Goal: Check status: Check status

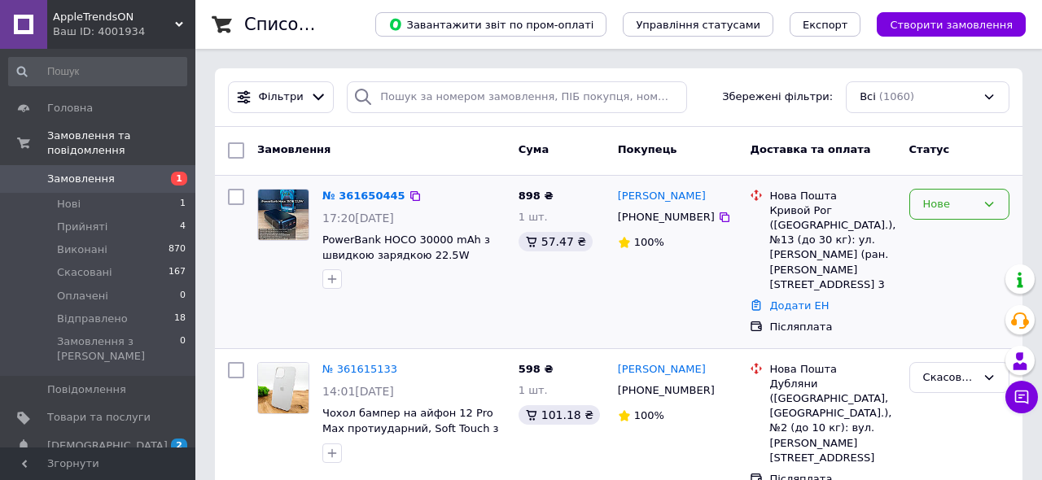
click at [954, 211] on div "Нове" at bounding box center [949, 204] width 53 height 17
click at [950, 235] on li "Прийнято" at bounding box center [959, 238] width 99 height 30
click at [355, 200] on link "№ 361650445" at bounding box center [359, 196] width 75 height 12
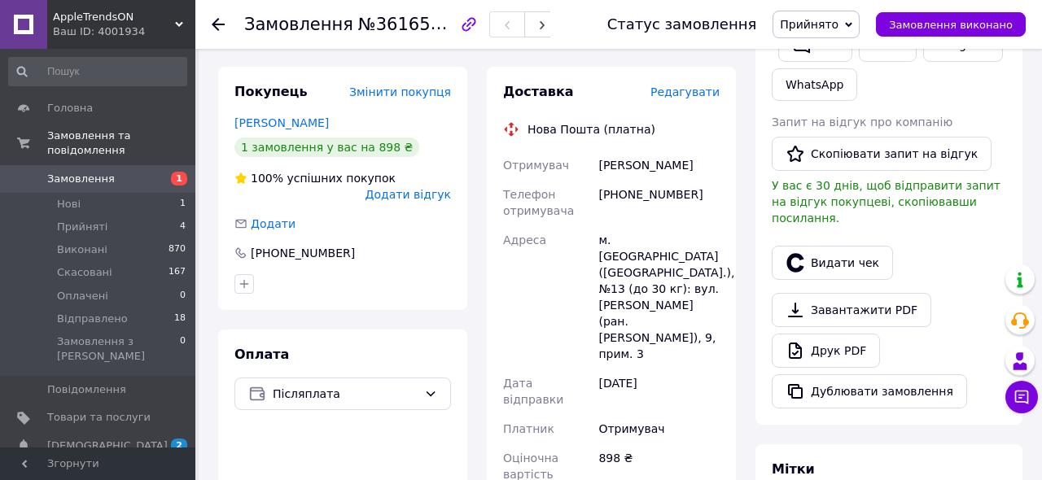
scroll to position [378, 0]
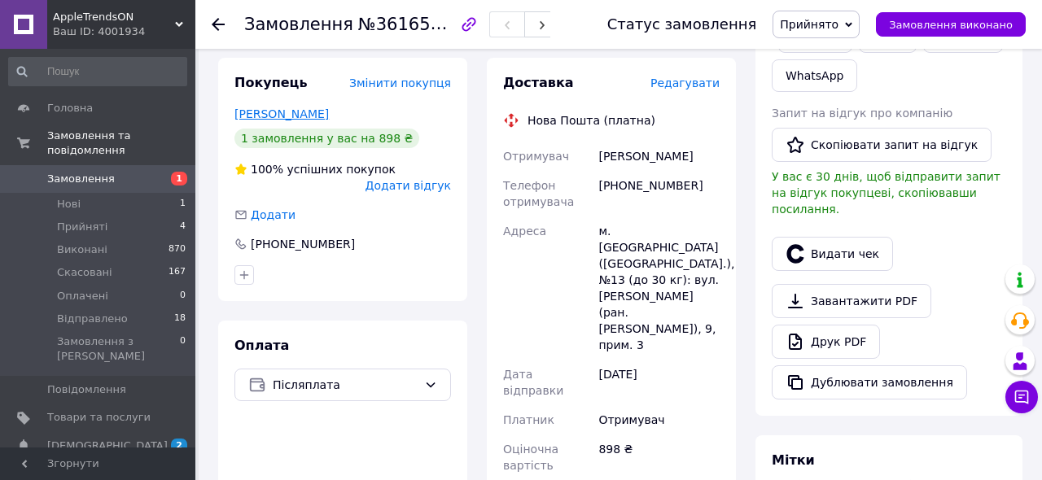
click at [319, 107] on link "[PERSON_NAME]" at bounding box center [281, 113] width 94 height 13
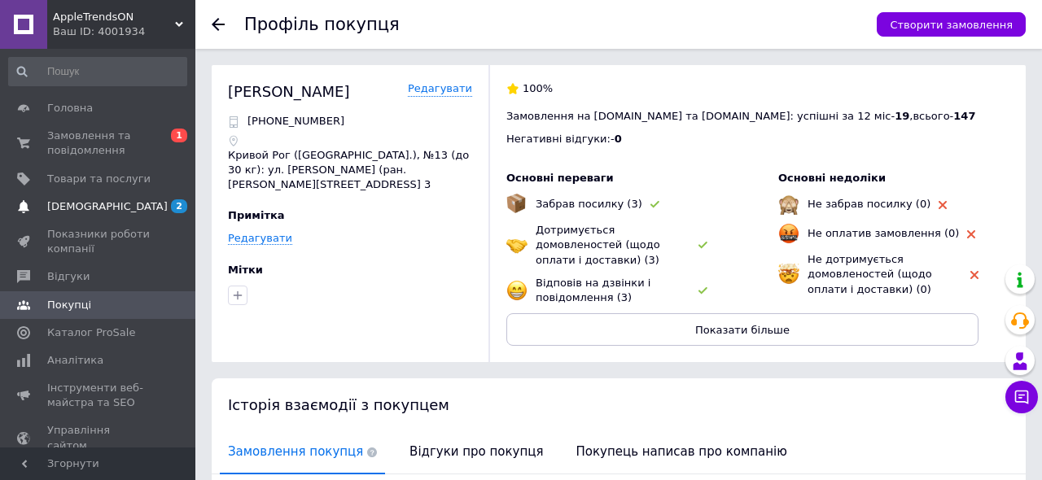
click at [135, 204] on span "[DEMOGRAPHIC_DATA]" at bounding box center [98, 206] width 103 height 15
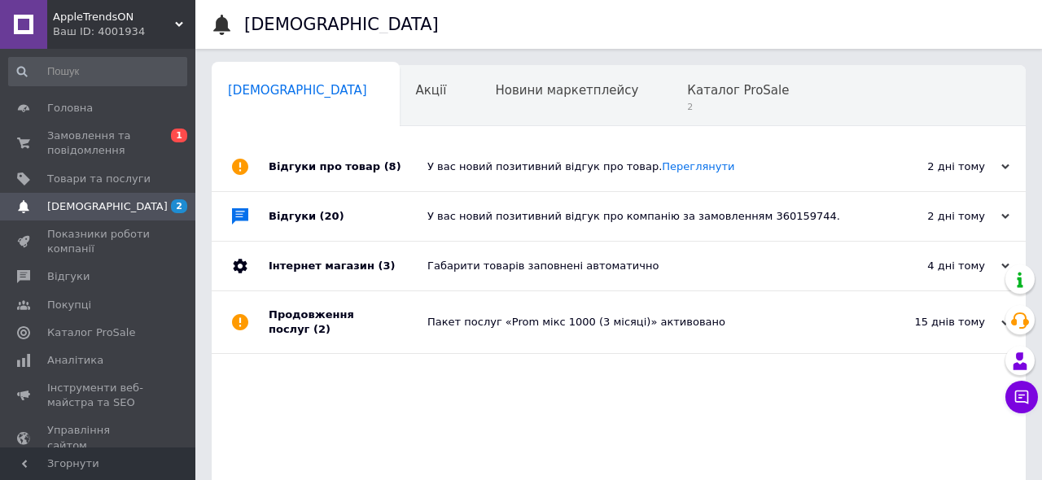
scroll to position [0, 8]
click at [679, 103] on span "2" at bounding box center [730, 107] width 102 height 12
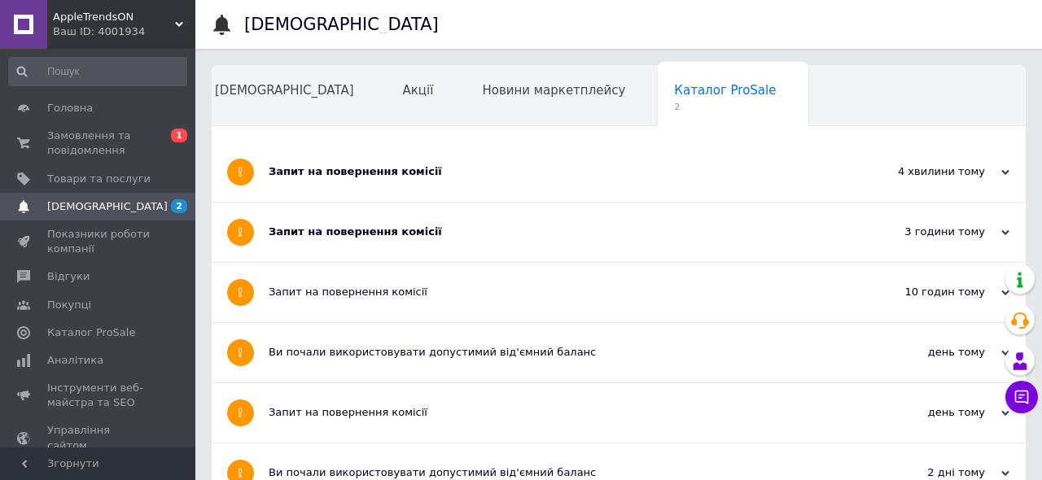
click at [498, 168] on div "Запит на повернення комісії" at bounding box center [558, 171] width 578 height 15
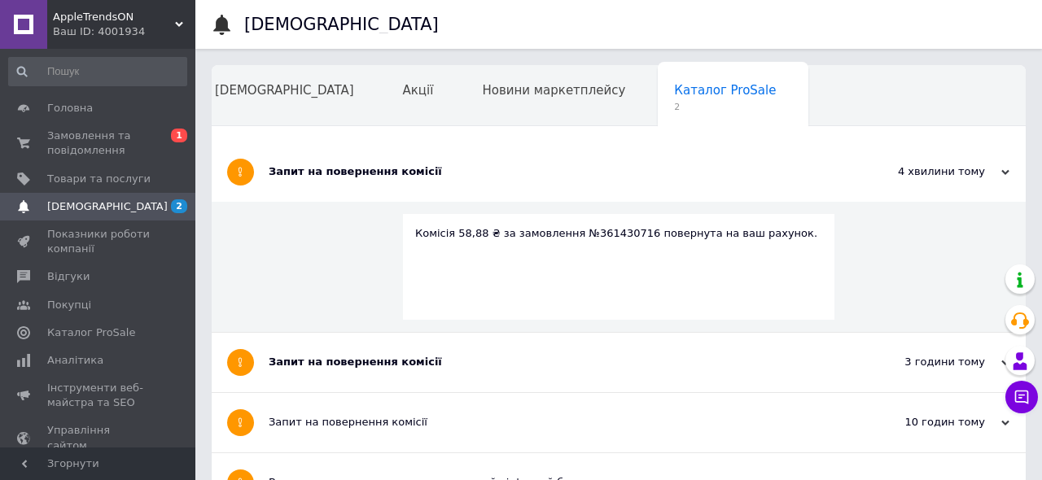
click at [487, 175] on div "Запит на повернення комісії" at bounding box center [558, 171] width 578 height 15
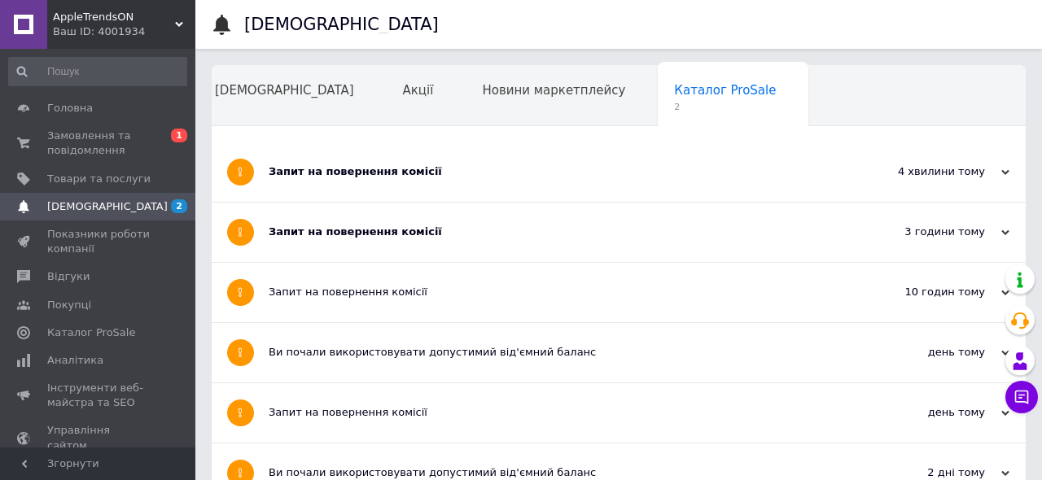
click at [487, 175] on div "Запит на повернення комісії" at bounding box center [558, 171] width 578 height 15
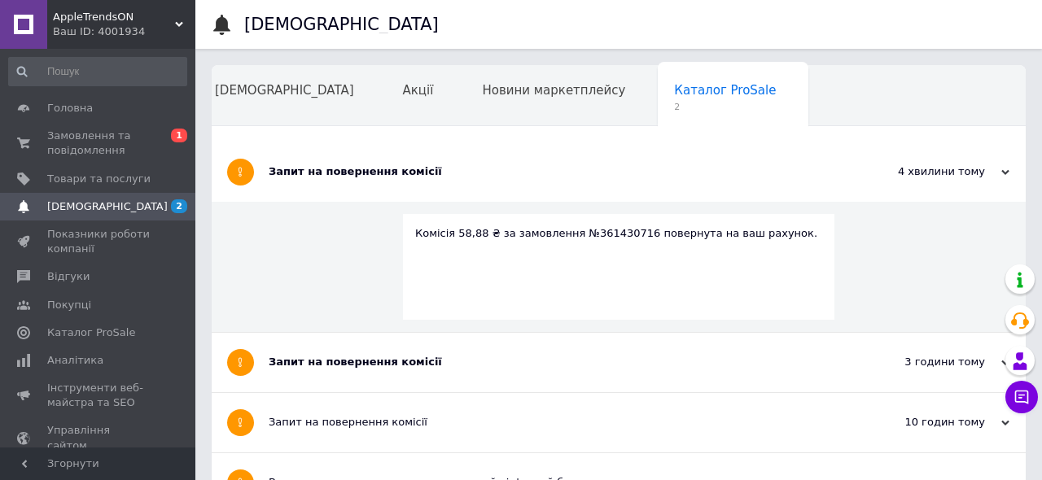
click at [487, 175] on div "Запит на повернення комісії" at bounding box center [558, 171] width 578 height 15
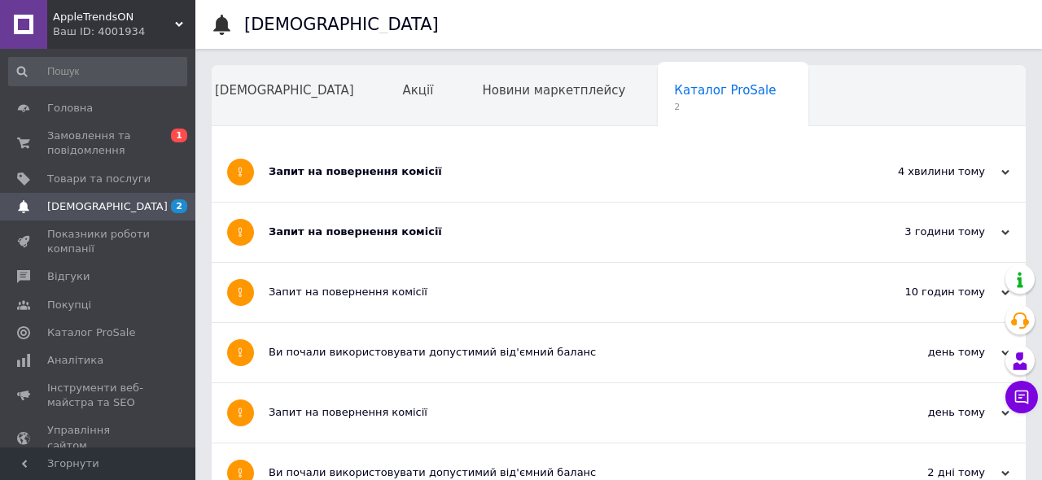
click at [475, 237] on div "Запит на повернення комісії" at bounding box center [558, 232] width 578 height 15
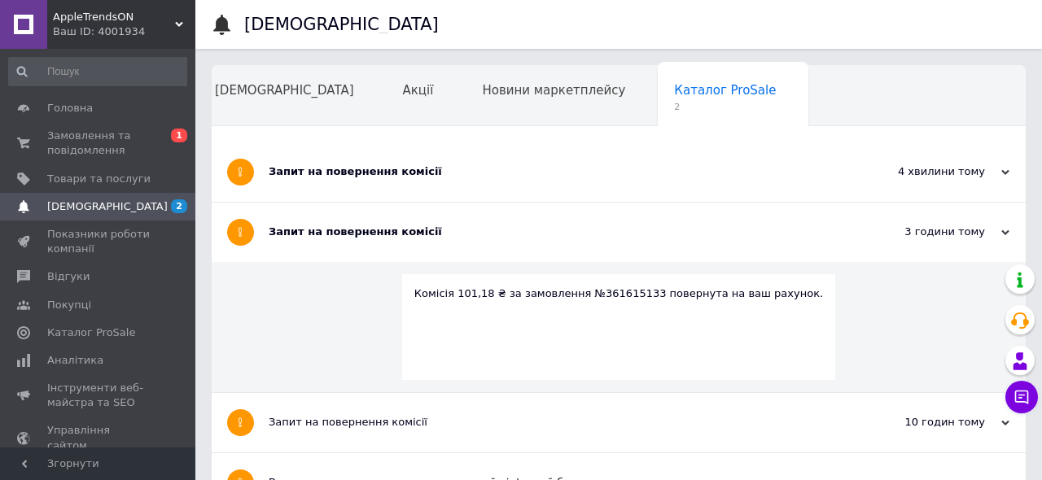
click at [475, 237] on div "Запит на повернення комісії" at bounding box center [558, 232] width 578 height 15
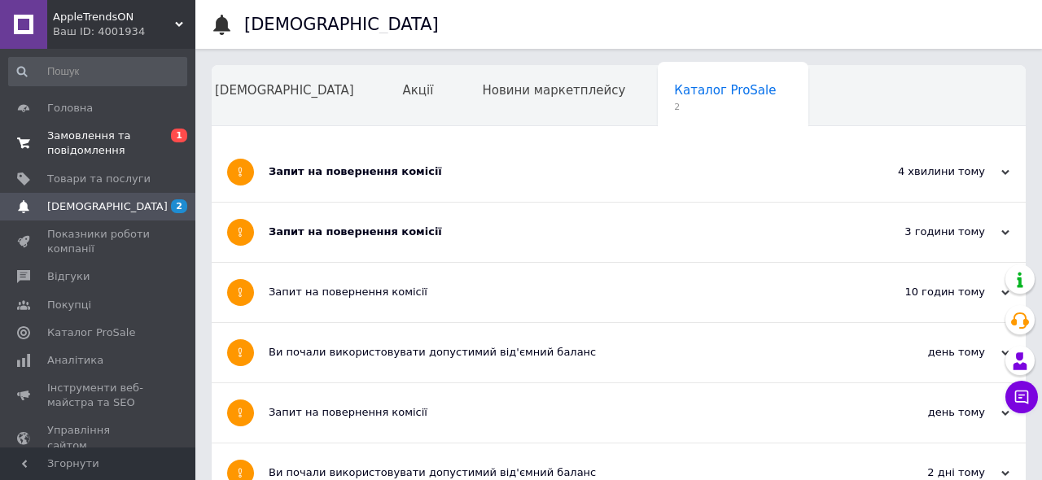
click at [138, 130] on span "Замовлення та повідомлення" at bounding box center [98, 143] width 103 height 29
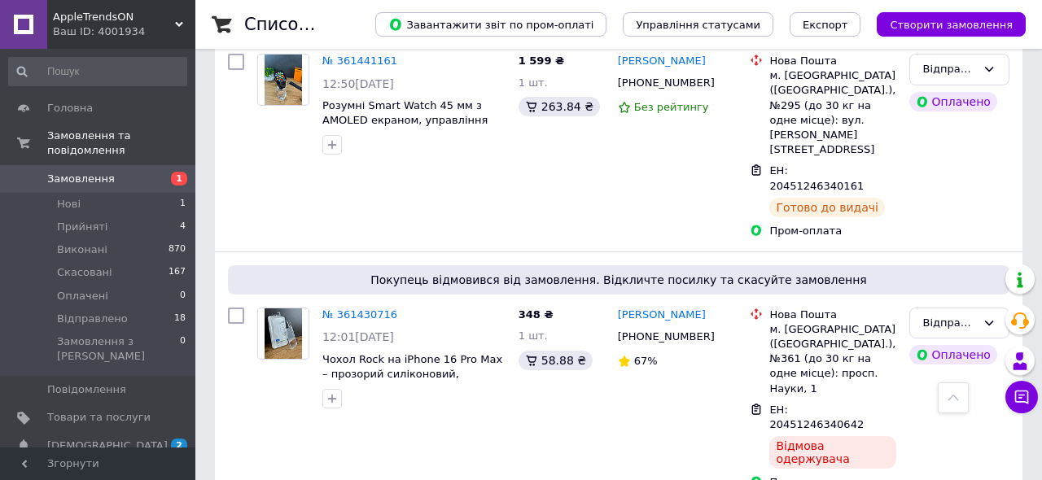
scroll to position [2173, 0]
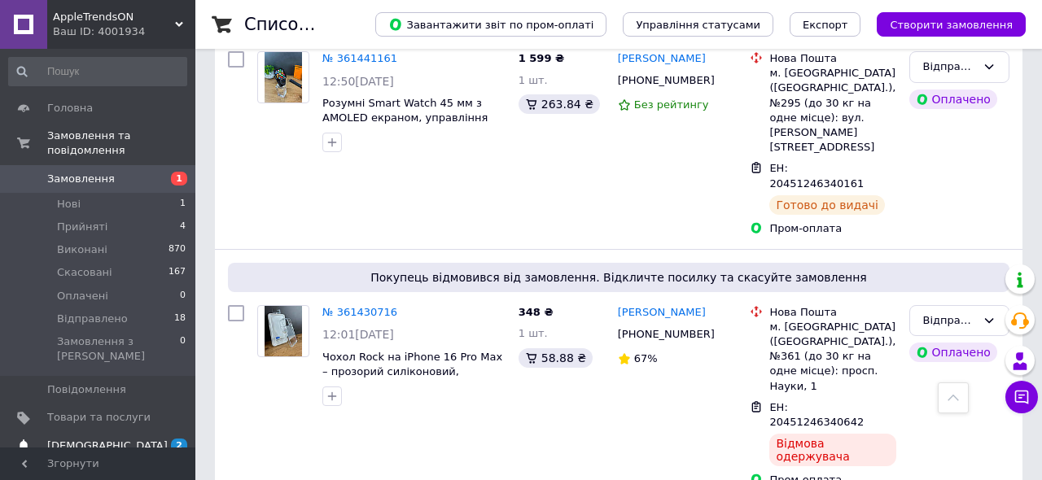
click at [114, 439] on span "[DEMOGRAPHIC_DATA]" at bounding box center [98, 446] width 103 height 15
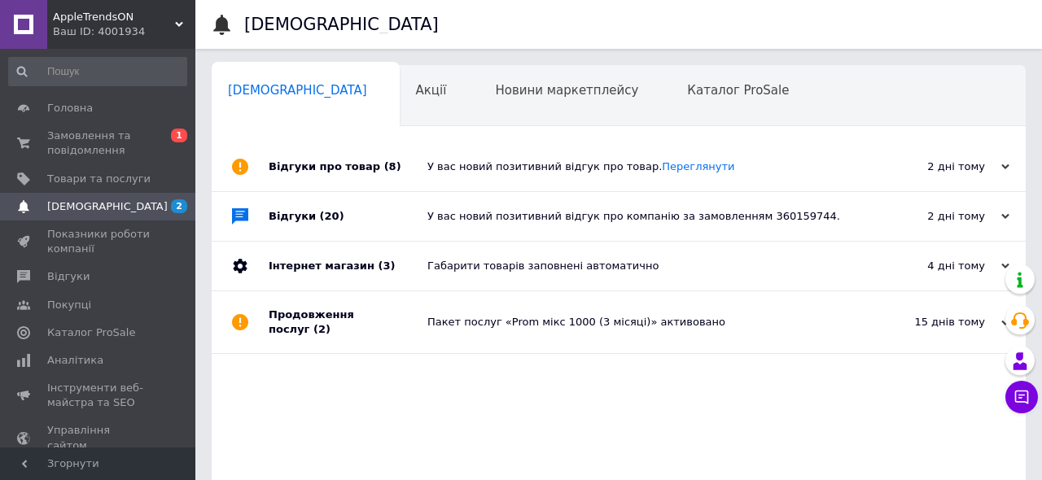
scroll to position [0, 8]
click at [673, 107] on div "Каталог ProSale 0" at bounding box center [738, 97] width 151 height 62
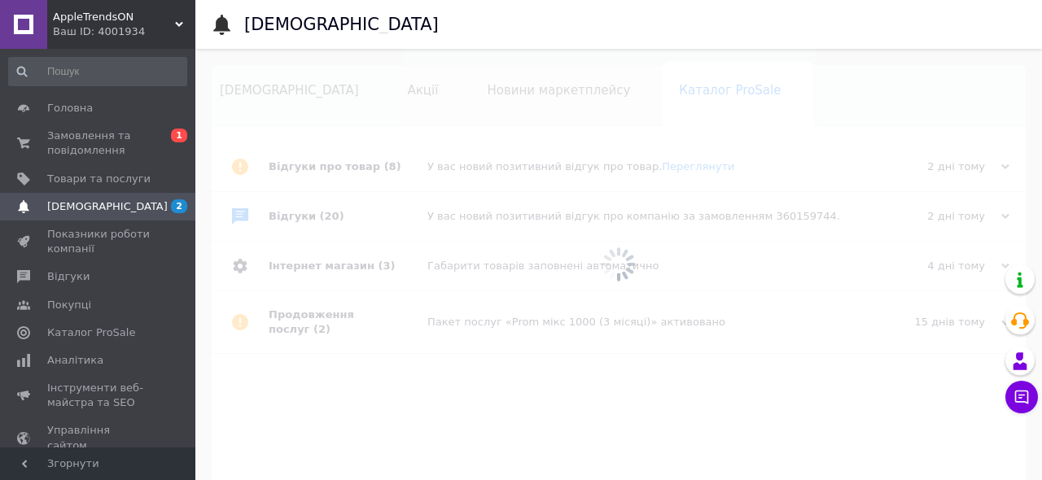
scroll to position [0, 13]
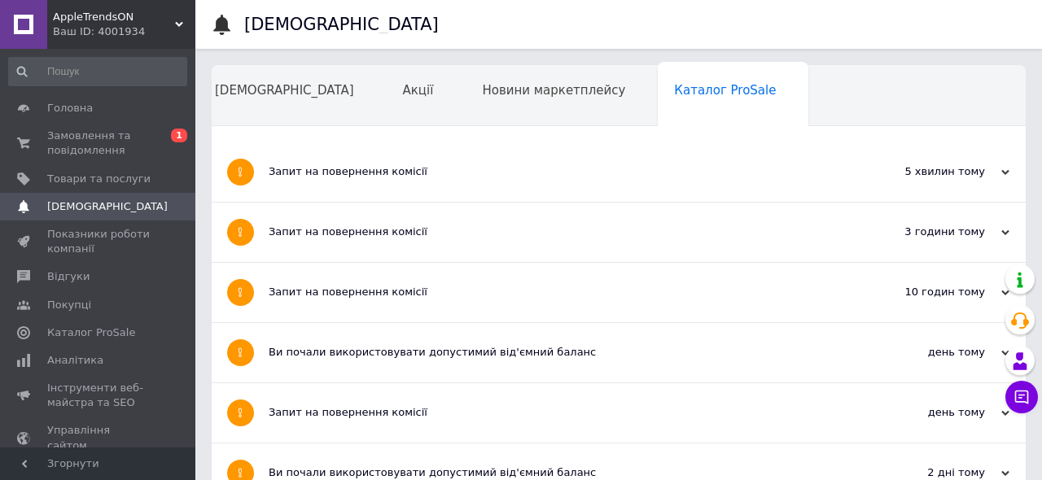
click at [547, 213] on div "Запит на повернення комісії" at bounding box center [558, 232] width 578 height 59
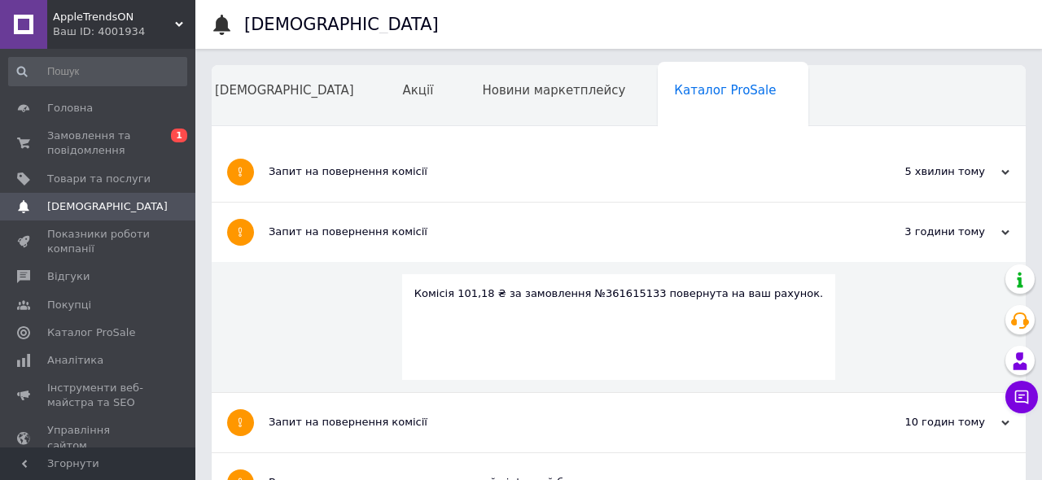
click at [623, 294] on div "Комісія 101,18 ₴ за замовлення №361615133 повернута на ваш рахунок." at bounding box center [618, 294] width 409 height 15
click at [638, 193] on div "Запит на повернення комісії" at bounding box center [558, 171] width 578 height 59
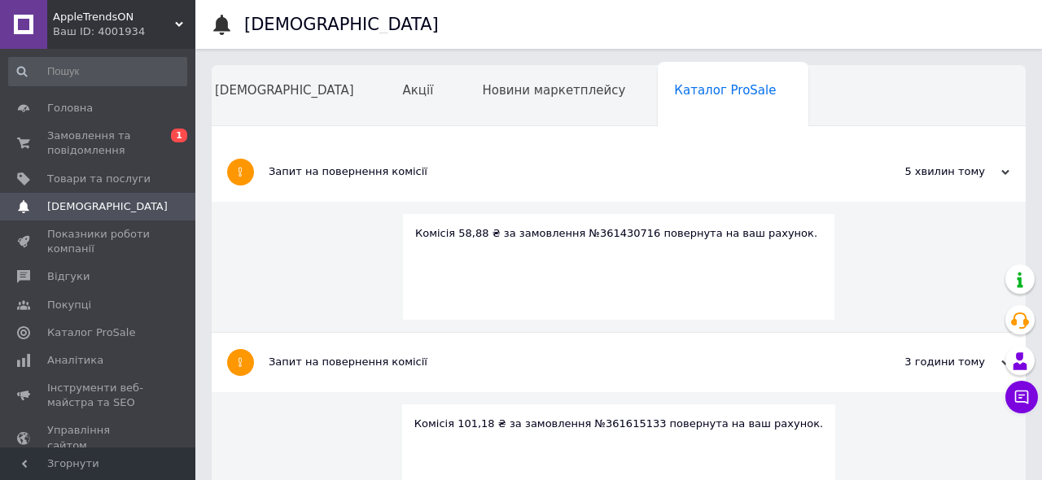
click at [630, 230] on div "Комісія 58,88 ₴ за замовлення №361430716 повернута на ваш рахунок." at bounding box center [618, 233] width 407 height 15
copy div "361430716"
click at [80, 152] on span "Замовлення та повідомлення" at bounding box center [98, 143] width 103 height 29
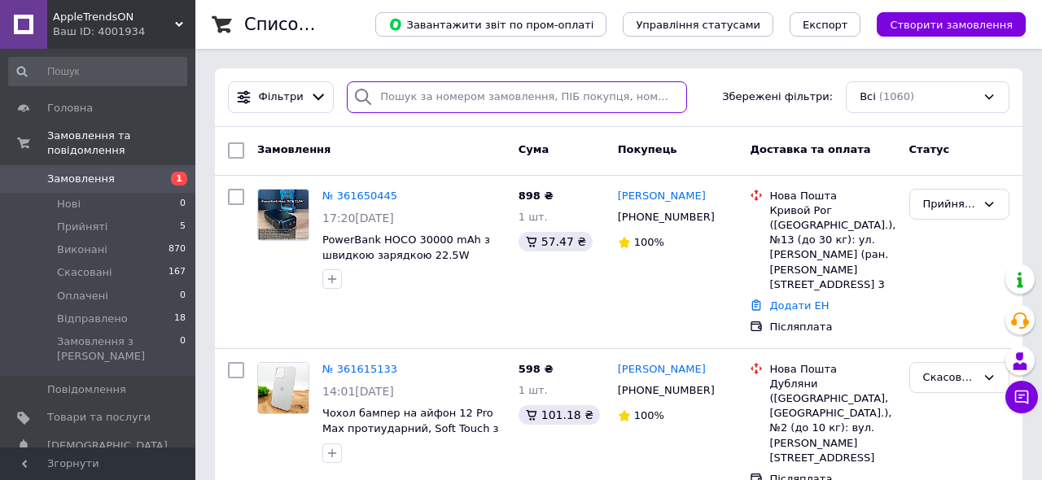
click at [460, 99] on input "search" at bounding box center [517, 97] width 340 height 32
paste input "361430716"
type input "361430716"
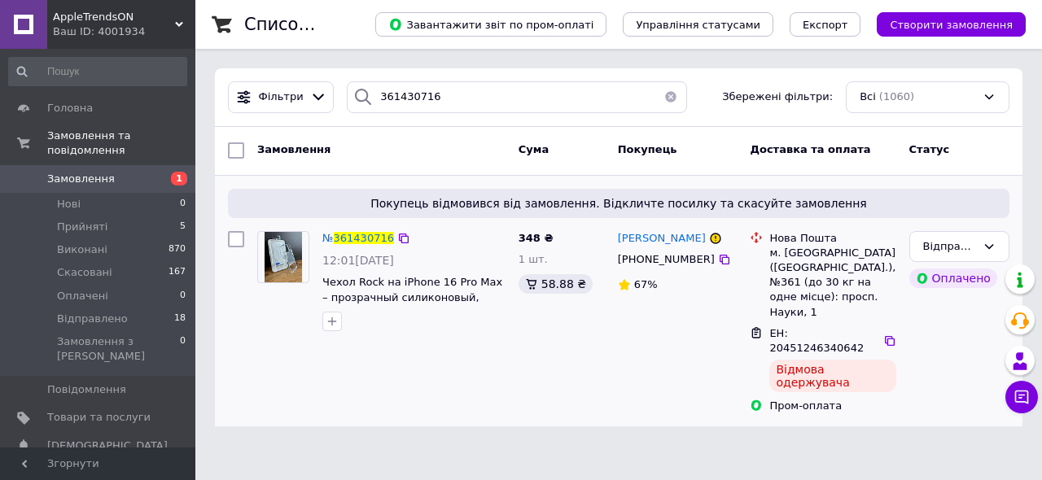
click at [278, 262] on img at bounding box center [284, 257] width 38 height 50
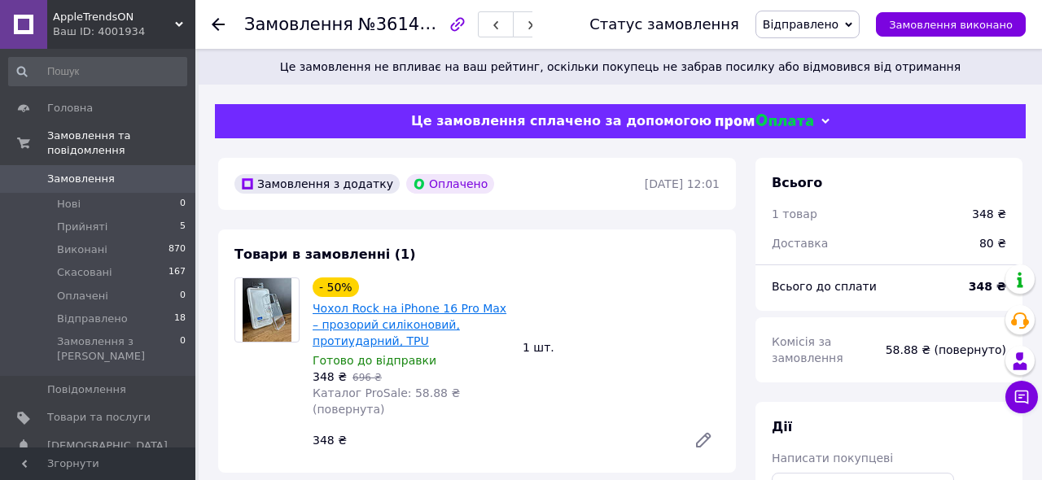
scroll to position [3, 0]
click at [343, 286] on div "- 50%" at bounding box center [336, 288] width 46 height 20
click at [397, 312] on link "Чохол Rock на iPhone 16 Pro Max – прозорий силіконовий, протиударний, TPU" at bounding box center [410, 325] width 194 height 46
